Goal: Task Accomplishment & Management: Complete application form

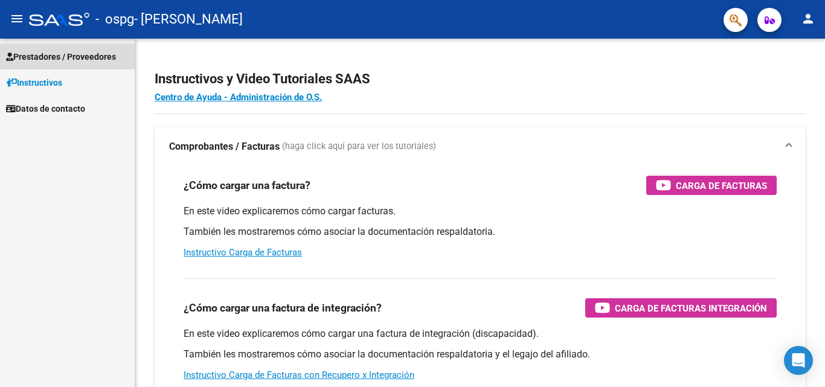
click at [62, 56] on span "Prestadores / Proveedores" at bounding box center [61, 56] width 110 height 13
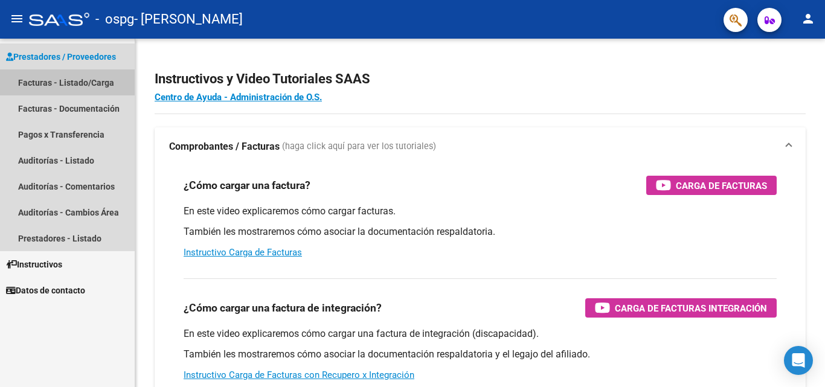
click at [56, 78] on link "Facturas - Listado/Carga" at bounding box center [67, 82] width 135 height 26
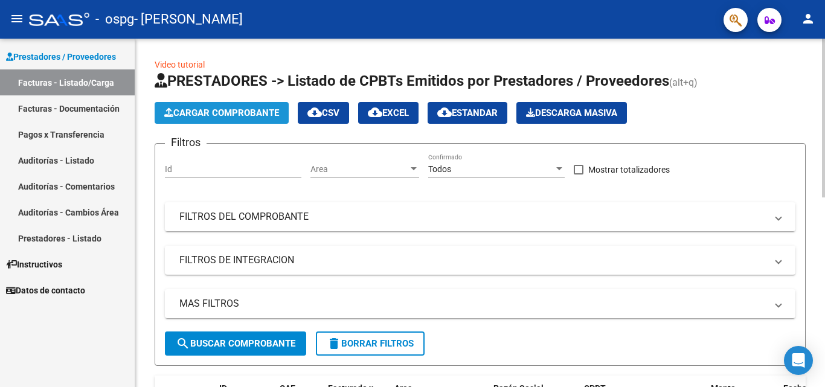
click at [215, 115] on span "Cargar Comprobante" at bounding box center [221, 112] width 115 height 11
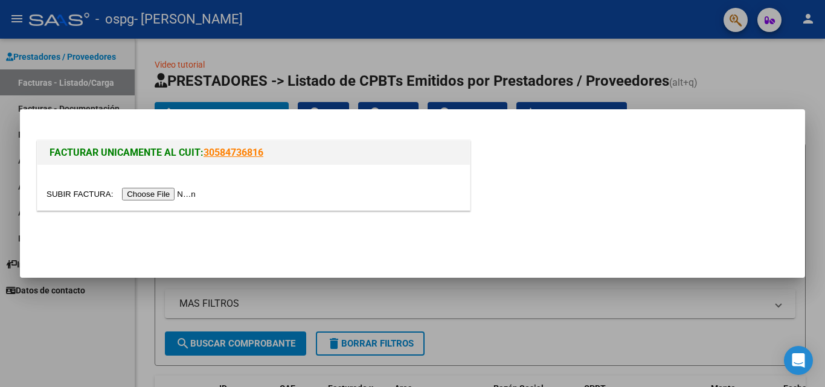
click at [164, 195] on input "file" at bounding box center [122, 194] width 153 height 13
click at [170, 195] on input "file" at bounding box center [122, 194] width 153 height 13
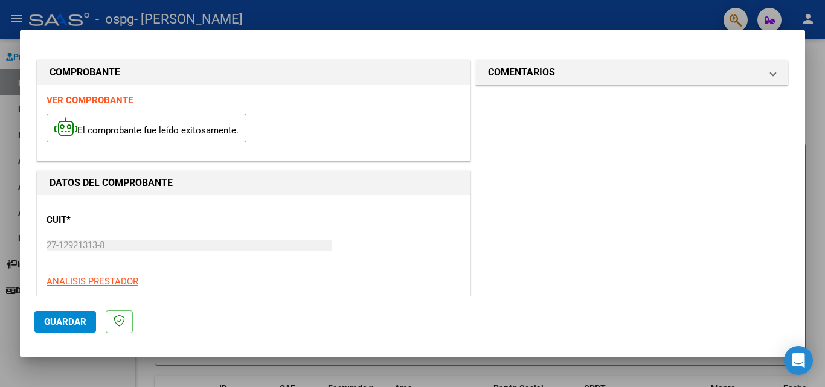
click at [56, 321] on span "Guardar" at bounding box center [65, 321] width 42 height 11
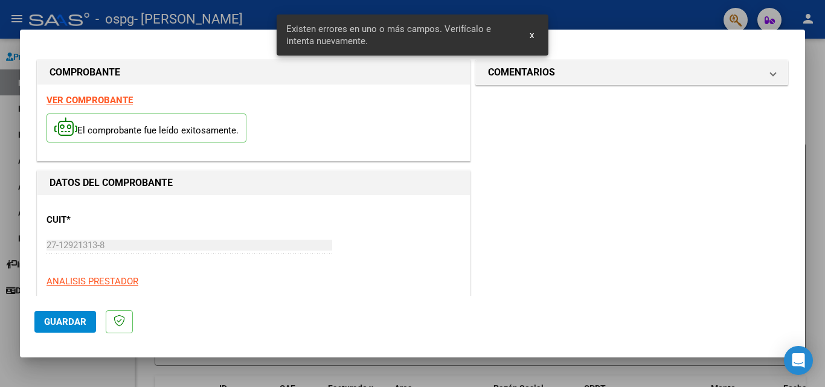
scroll to position [272, 0]
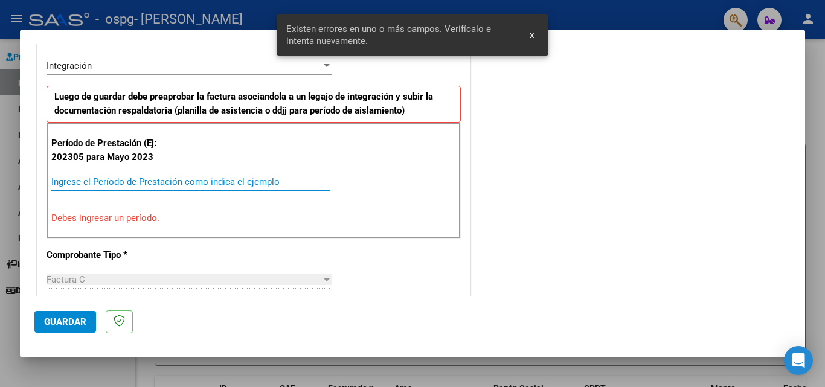
click at [92, 182] on input "Ingrese el Período de Prestación como indica el ejemplo" at bounding box center [190, 181] width 279 height 11
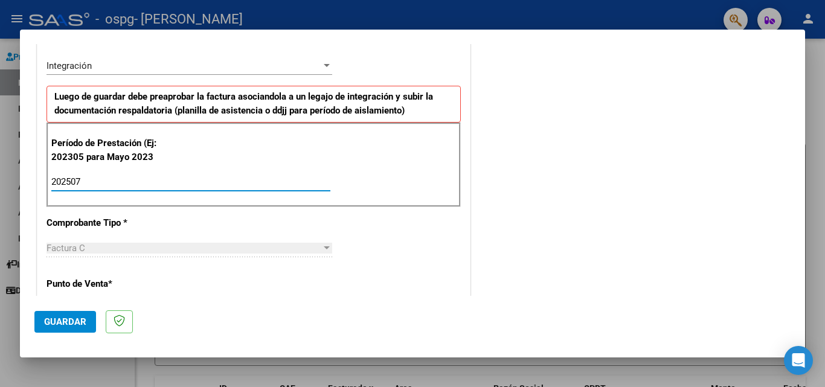
type input "202507"
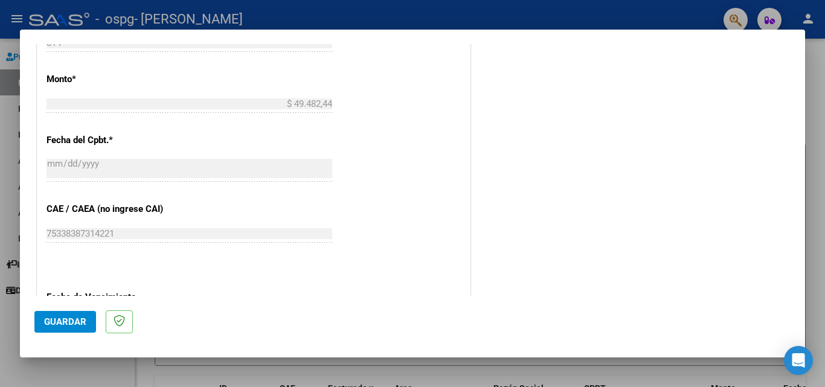
scroll to position [651, 0]
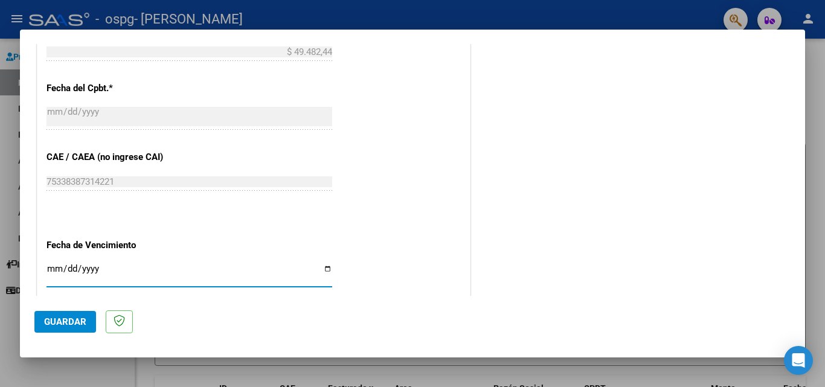
click at [324, 269] on input "Ingresar la fecha" at bounding box center [189, 273] width 286 height 19
type input "[DATE]"
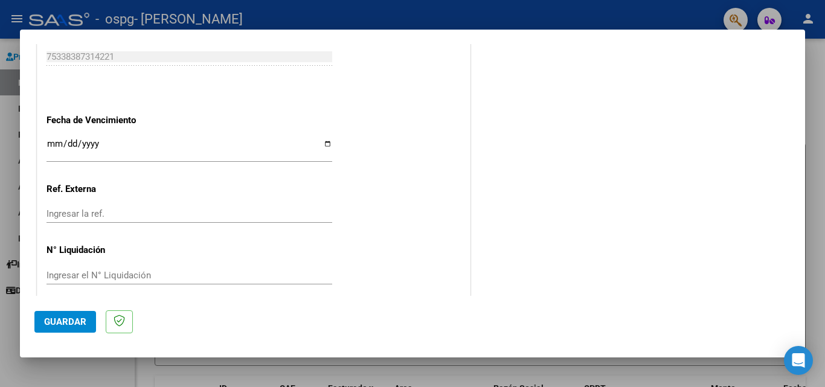
scroll to position [788, 0]
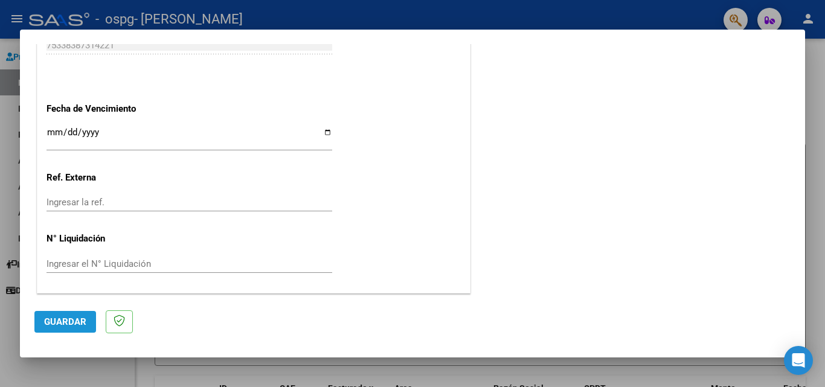
click at [71, 323] on span "Guardar" at bounding box center [65, 321] width 42 height 11
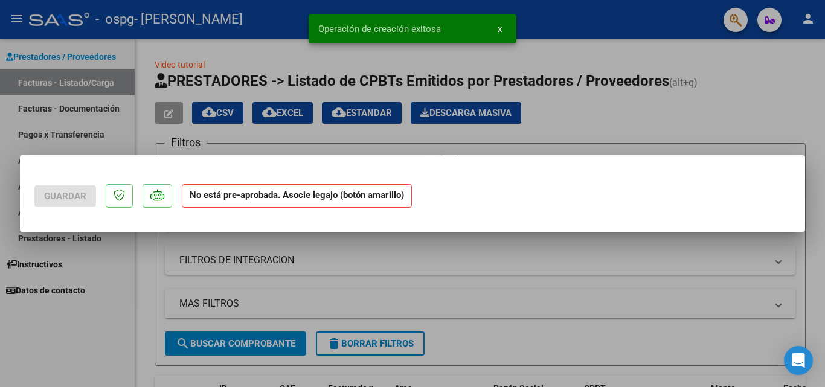
scroll to position [0, 0]
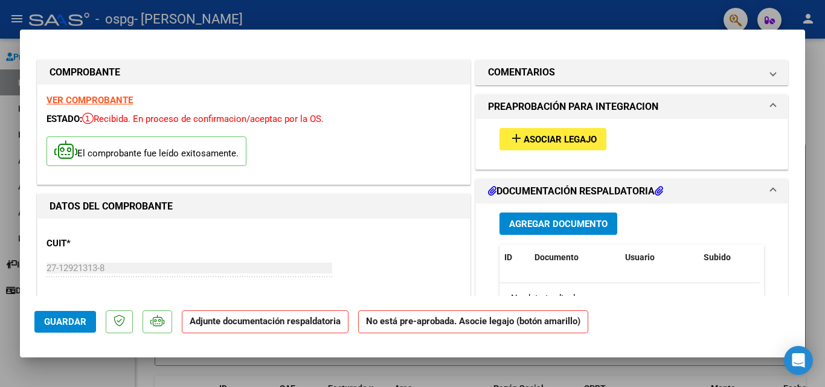
click at [539, 220] on span "Agregar Documento" at bounding box center [558, 224] width 98 height 11
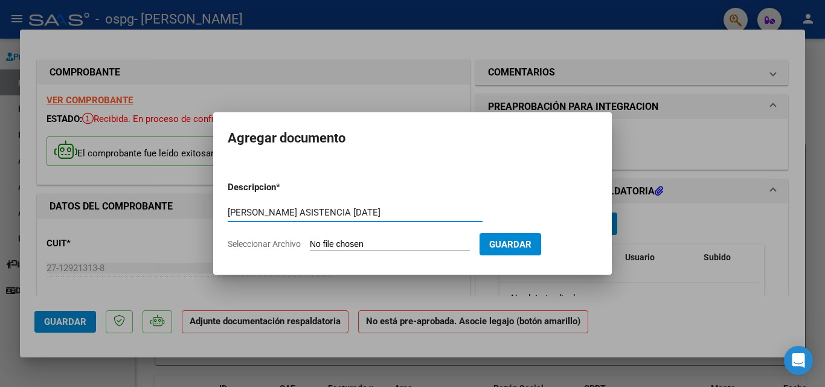
type input "[PERSON_NAME] ASISTENCIA [DATE]"
click at [254, 243] on span "Seleccionar Archivo" at bounding box center [264, 244] width 73 height 10
click at [310, 243] on input "Seleccionar Archivo" at bounding box center [390, 244] width 160 height 11
type input "C:\fakepath\[PERSON_NAME] ASISTENCIA [DATE].pdf"
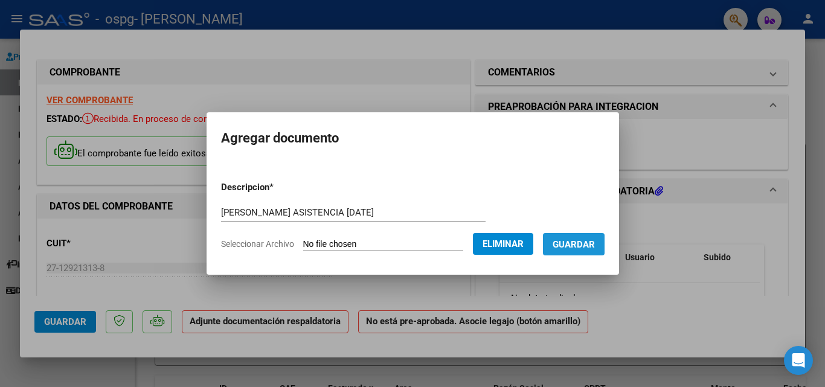
click at [578, 242] on span "Guardar" at bounding box center [573, 244] width 42 height 11
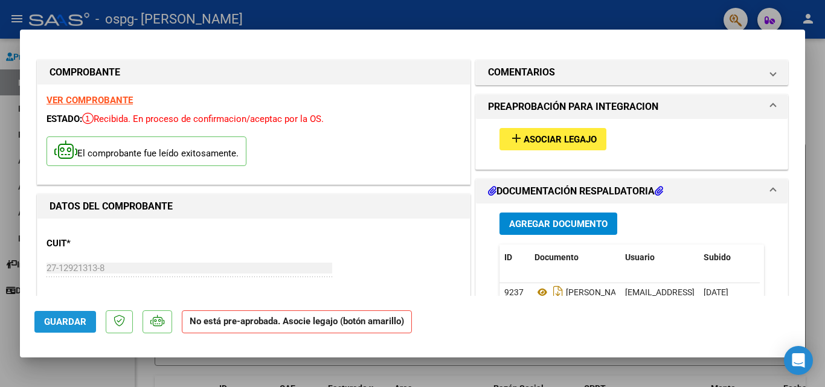
click at [71, 318] on span "Guardar" at bounding box center [65, 321] width 42 height 11
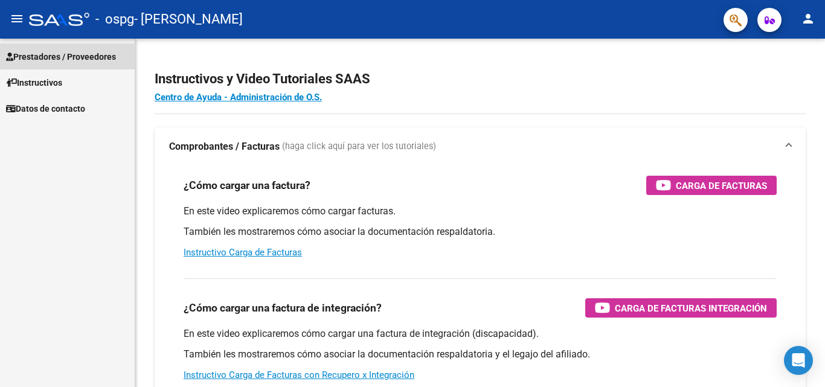
click at [57, 54] on span "Prestadores / Proveedores" at bounding box center [61, 56] width 110 height 13
click at [92, 57] on span "Prestadores / Proveedores" at bounding box center [61, 56] width 110 height 13
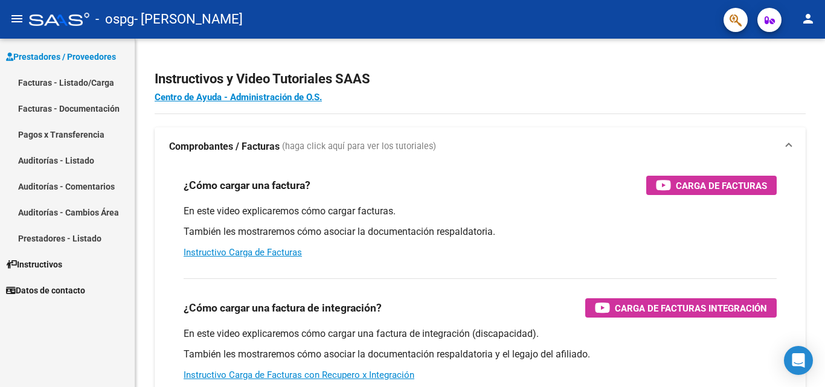
click at [80, 83] on link "Facturas - Listado/Carga" at bounding box center [67, 82] width 135 height 26
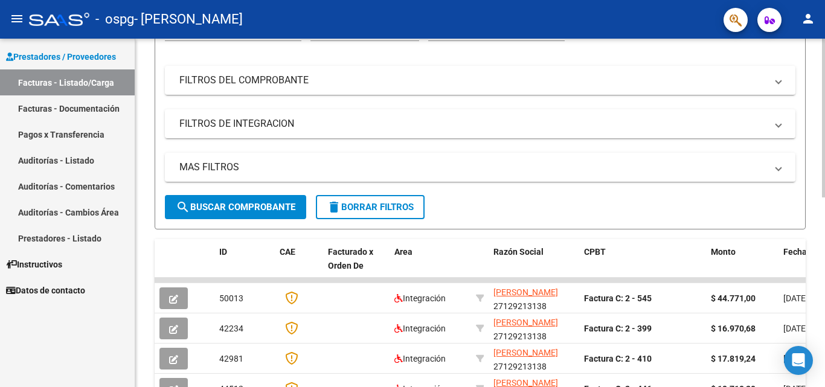
click at [813, 156] on div "Video tutorial PRESTADORES -> Listado de CPBTs Emitidos por Prestadores / Prove…" at bounding box center [481, 280] width 693 height 756
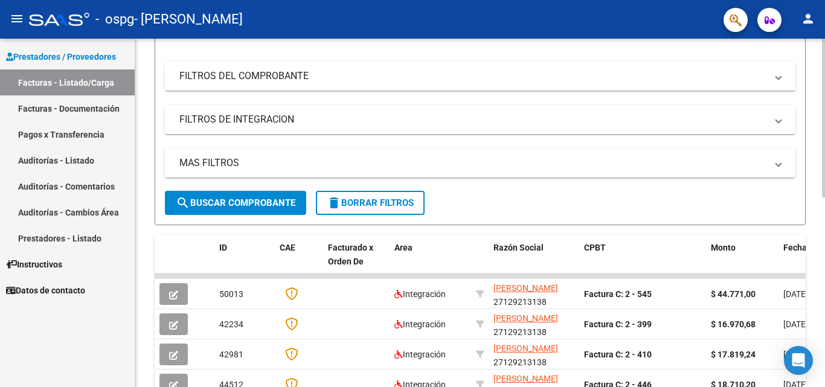
drag, startPoint x: 813, startPoint y: 156, endPoint x: 811, endPoint y: 201, distance: 45.3
click at [812, 194] on div "Video tutorial PRESTADORES -> Listado de CPBTs Emitidos por Prestadores / Prove…" at bounding box center [479, 276] width 689 height 756
click at [811, 202] on div "Video tutorial PRESTADORES -> Listado de CPBTs Emitidos por Prestadores / Prove…" at bounding box center [479, 276] width 689 height 756
click at [811, 203] on div "Video tutorial PRESTADORES -> Listado de CPBTs Emitidos por Prestadores / Prove…" at bounding box center [479, 276] width 689 height 756
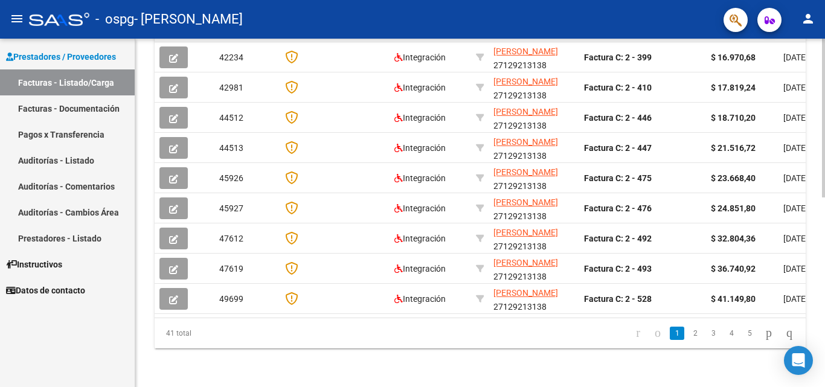
scroll to position [412, 0]
click at [817, 283] on div "Video tutorial PRESTADORES -> Listado de CPBTs Emitidos por Prestadores / Prove…" at bounding box center [481, 9] width 693 height 756
click at [764, 335] on icon "go to next page" at bounding box center [769, 332] width 10 height 14
click at [760, 335] on div "41 total 1 2 3 4 5" at bounding box center [480, 333] width 651 height 30
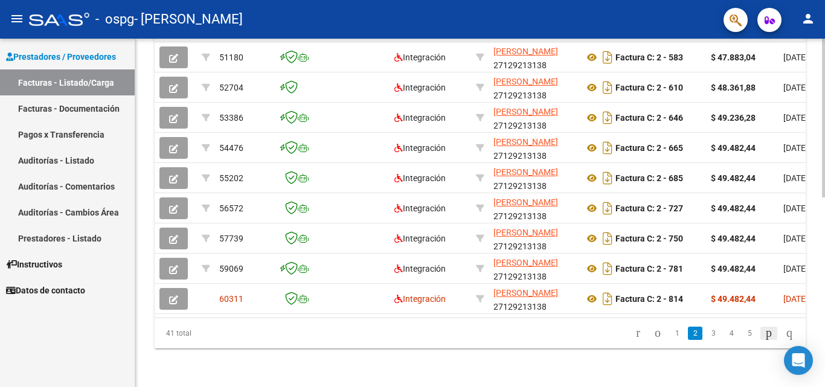
click at [764, 335] on icon "go to next page" at bounding box center [769, 332] width 10 height 14
click at [760, 334] on div "41 total 1 2 3 4 5" at bounding box center [480, 333] width 651 height 30
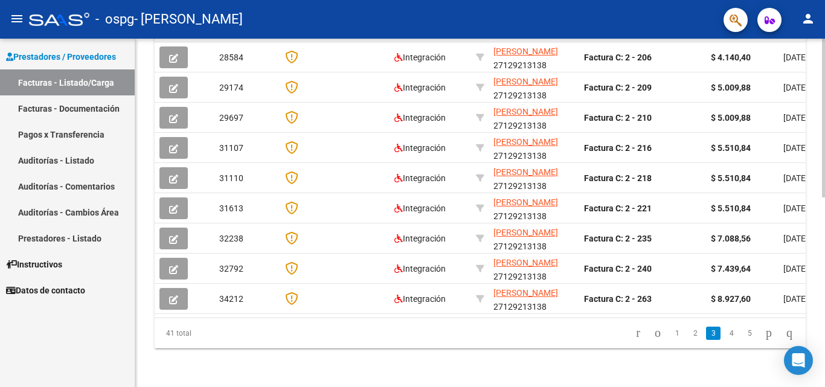
scroll to position [412, 0]
click at [764, 334] on icon "go to next page" at bounding box center [769, 332] width 10 height 14
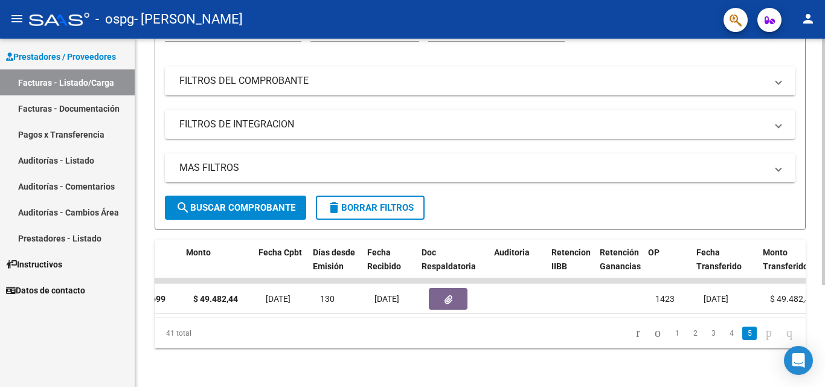
scroll to position [0, 525]
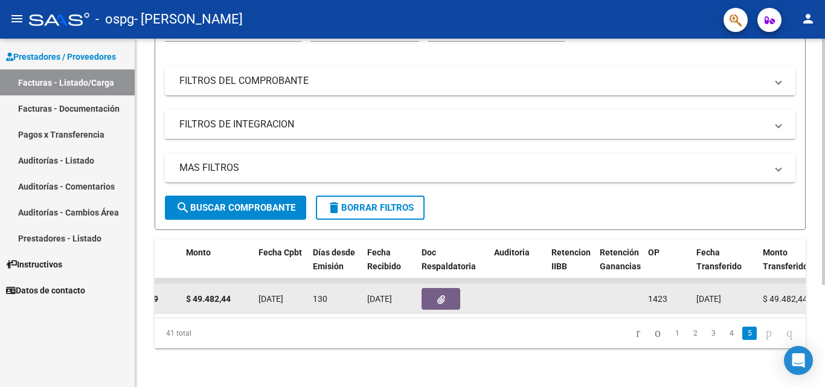
click at [392, 303] on datatable-body-cell "[DATE]" at bounding box center [389, 299] width 54 height 30
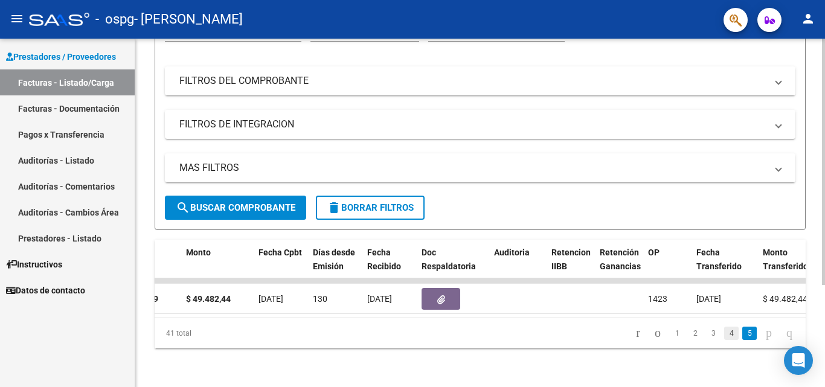
click at [724, 334] on link "4" at bounding box center [731, 333] width 14 height 13
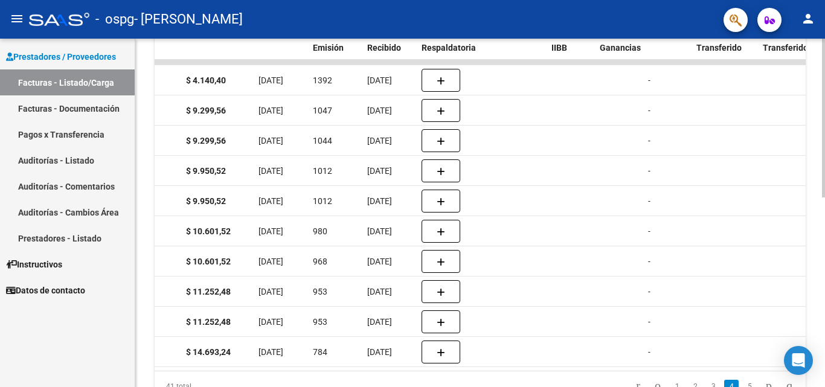
scroll to position [417, 0]
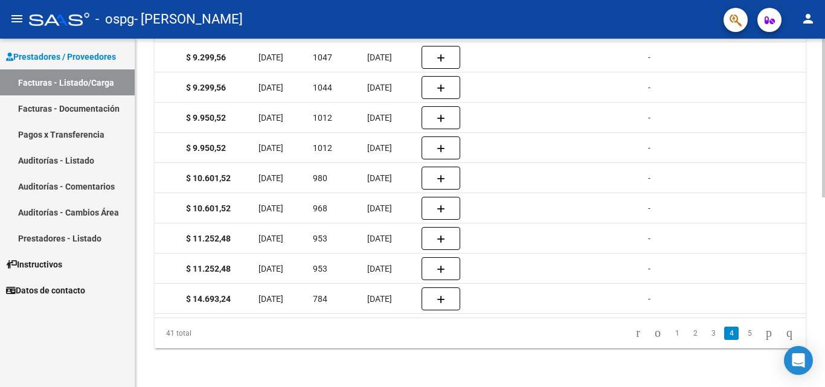
click at [790, 243] on div "Video tutorial PRESTADORES -> Listado de CPBTs Emitidos por Prestadores / Prove…" at bounding box center [481, 9] width 693 height 756
click at [670, 337] on link "1" at bounding box center [677, 333] width 14 height 13
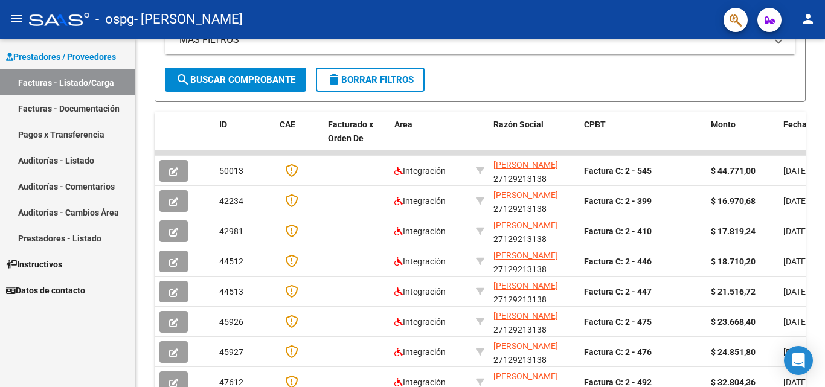
scroll to position [255, 0]
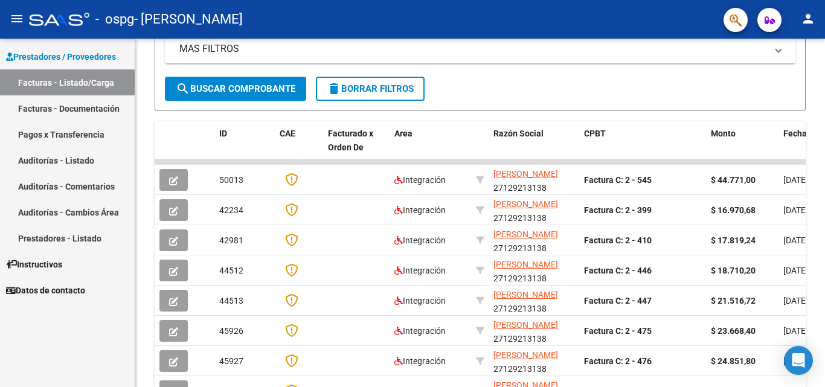
click at [805, 175] on div "Video tutorial PRESTADORES -> Listado de CPBTs Emitidos por Prestadores / Prove…" at bounding box center [481, 162] width 693 height 756
drag, startPoint x: 805, startPoint y: 175, endPoint x: 802, endPoint y: 144, distance: 30.9
click at [802, 145] on div "ID CAE Facturado x Orden De Area Razón Social CPBT Monto Fecha Cpbt Días desde …" at bounding box center [480, 311] width 651 height 380
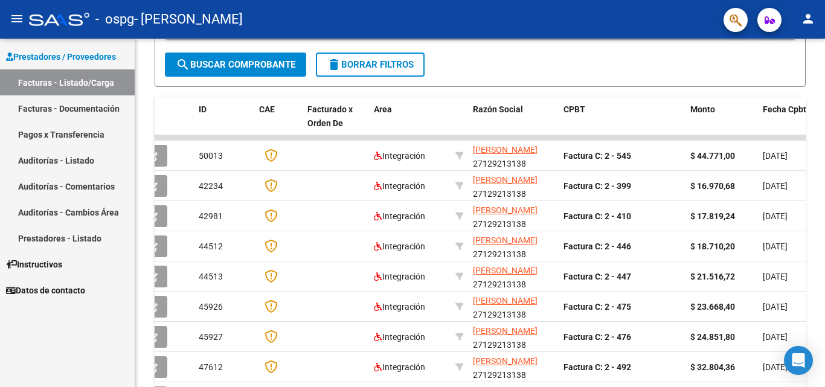
click at [823, 173] on div at bounding box center [823, 247] width 3 height 159
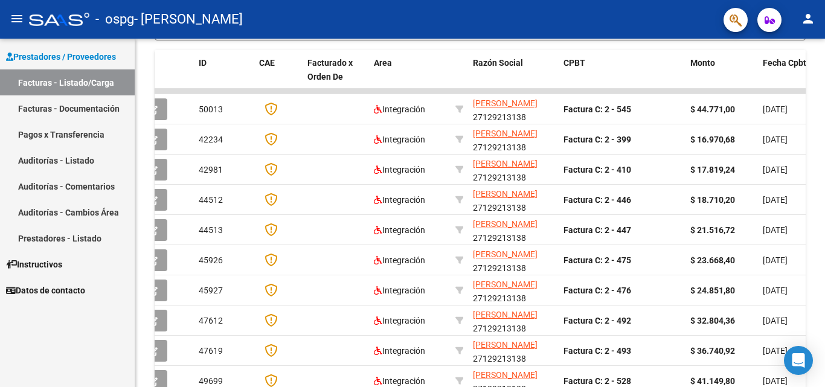
scroll to position [417, 0]
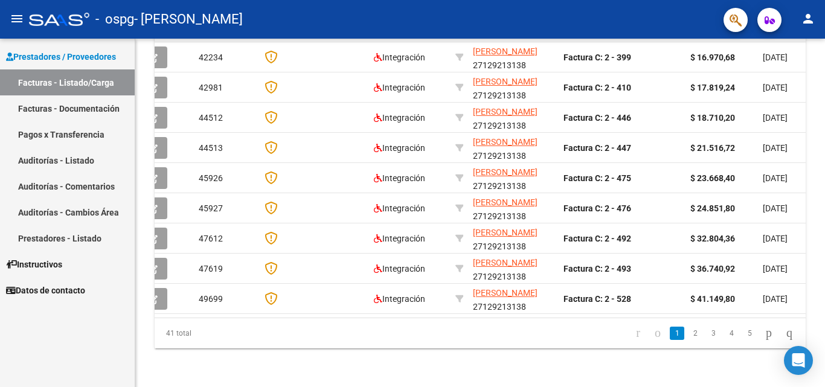
click at [824, 243] on div at bounding box center [823, 307] width 3 height 159
click at [688, 336] on link "2" at bounding box center [695, 333] width 14 height 13
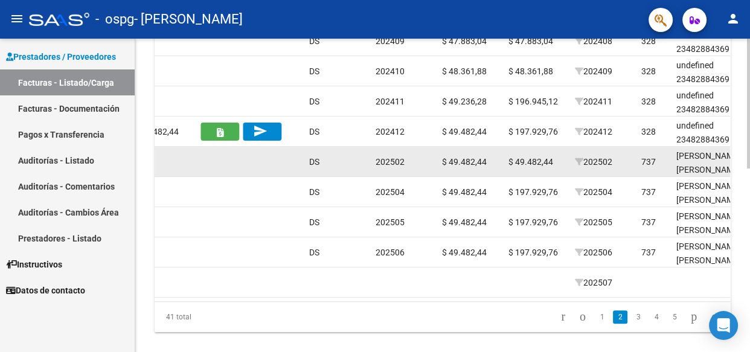
scroll to position [0, 1153]
